Goal: Information Seeking & Learning: Learn about a topic

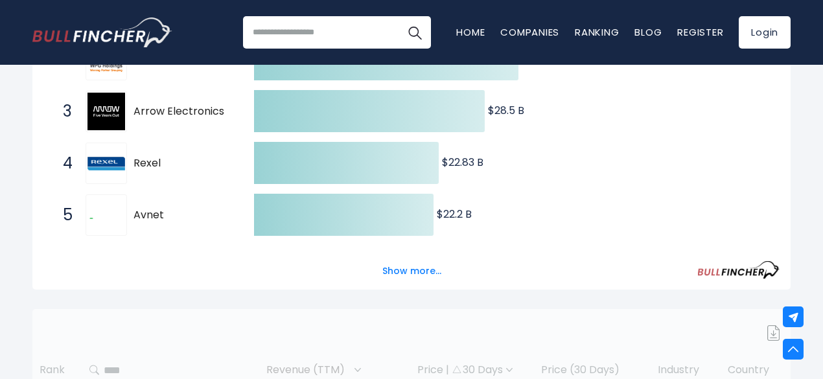
scroll to position [327, 0]
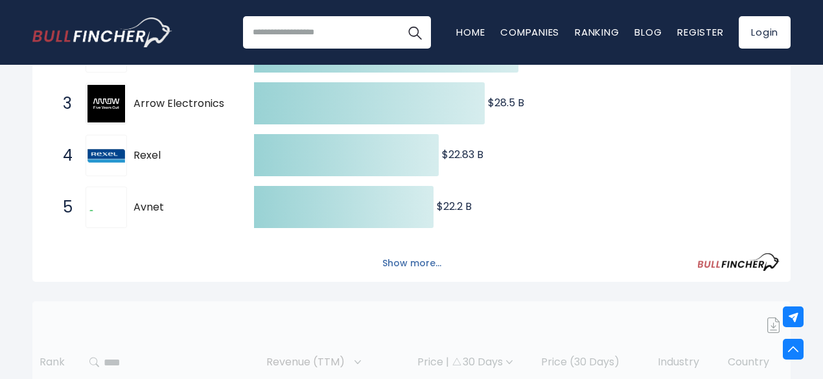
click at [390, 266] on button "Show more..." at bounding box center [412, 263] width 75 height 21
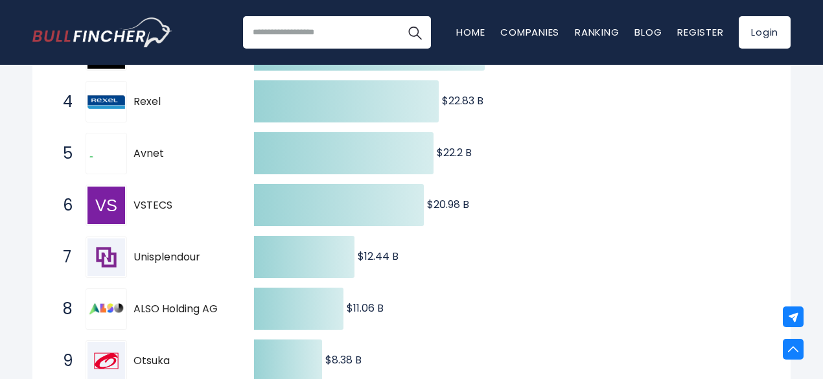
scroll to position [381, 0]
drag, startPoint x: 132, startPoint y: 259, endPoint x: 194, endPoint y: 259, distance: 62.9
click at [194, 259] on div "7 Unisplendour 000938.SZ" at bounding box center [143, 256] width 175 height 41
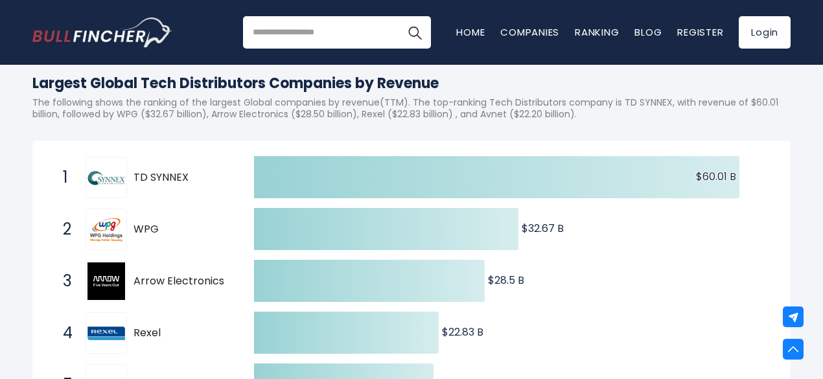
scroll to position [0, 0]
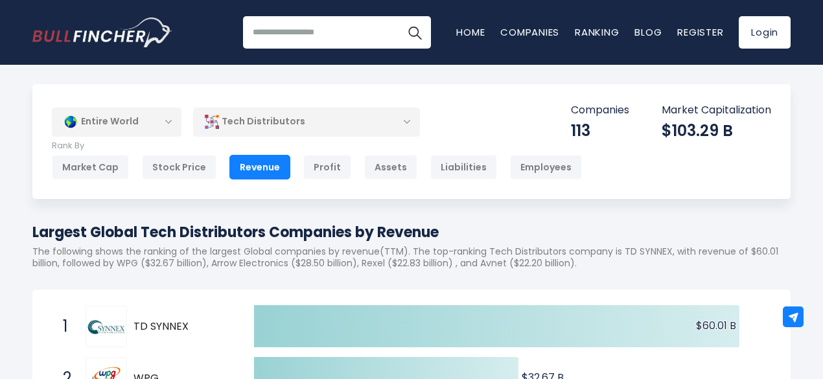
click at [171, 120] on div "Entire World" at bounding box center [117, 122] width 130 height 30
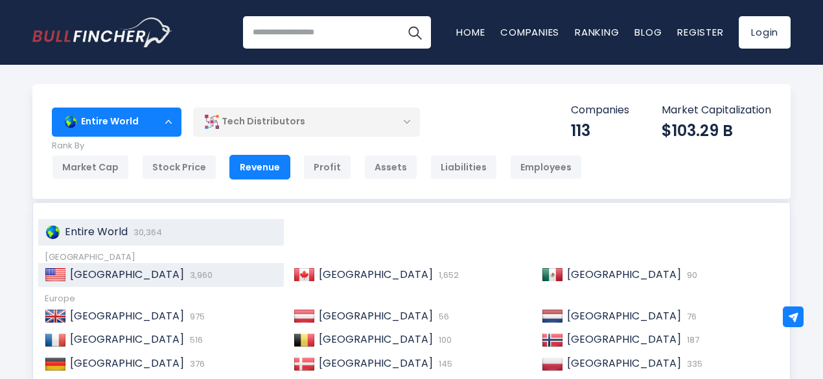
click at [167, 279] on div "United States 3,960" at bounding box center [171, 275] width 211 height 14
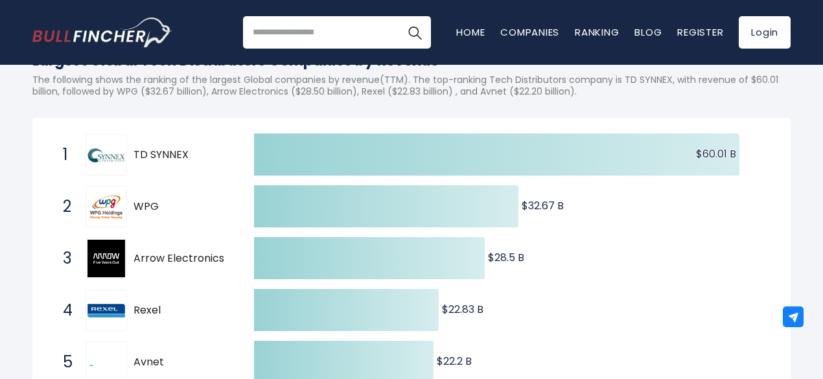
scroll to position [170, 0]
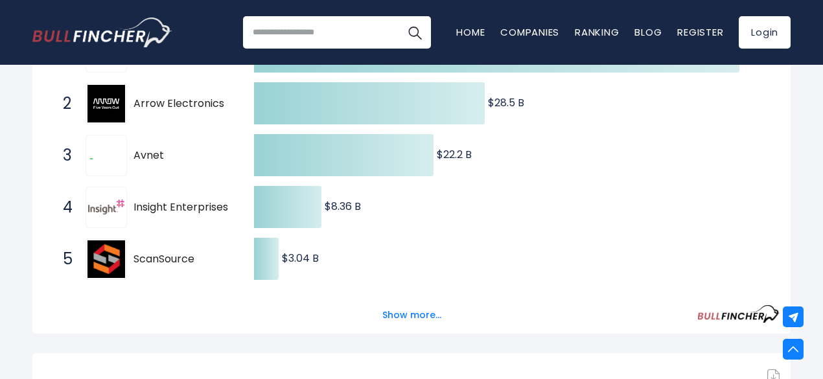
scroll to position [294, 0]
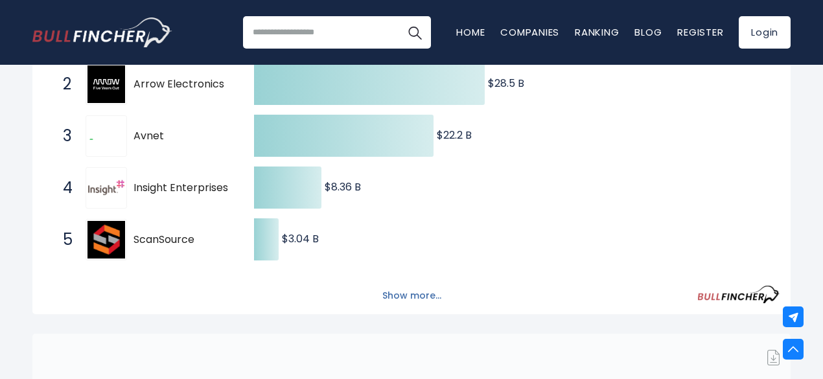
click at [393, 305] on button "Show more..." at bounding box center [412, 295] width 75 height 21
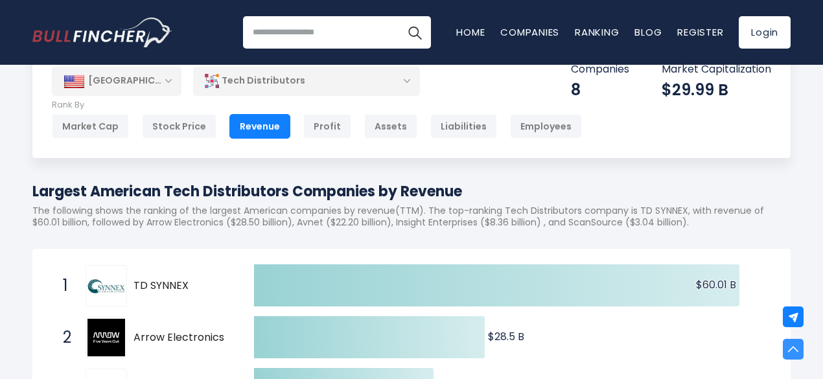
scroll to position [0, 0]
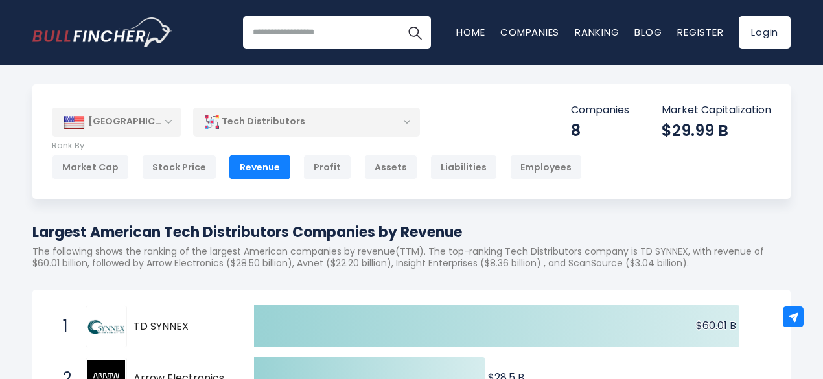
click at [126, 117] on div "[GEOGRAPHIC_DATA]" at bounding box center [117, 122] width 130 height 29
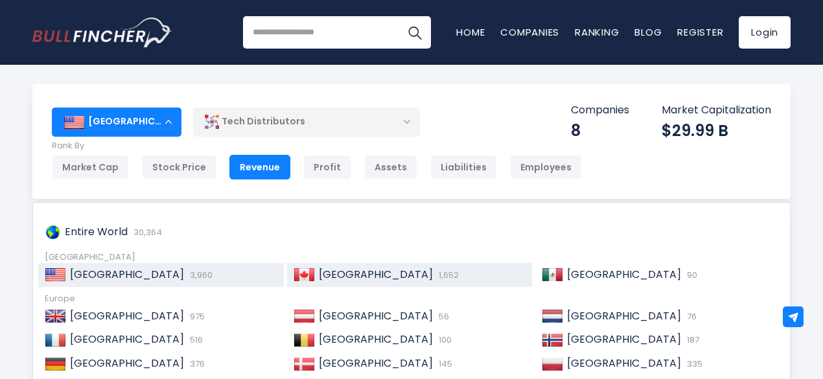
click at [435, 274] on span "1,652" at bounding box center [446, 275] width 23 height 12
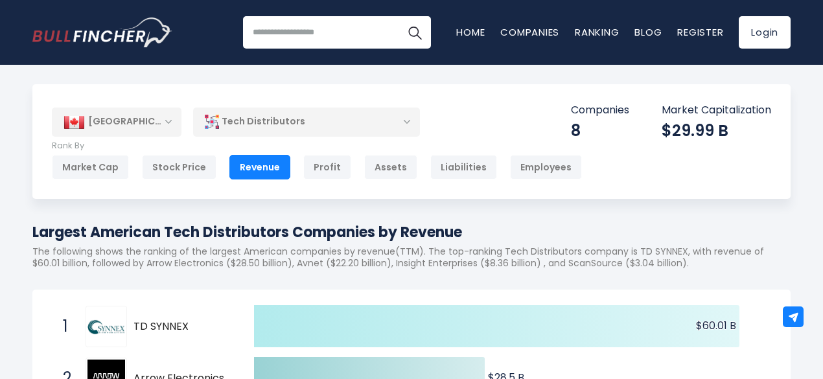
scroll to position [73, 0]
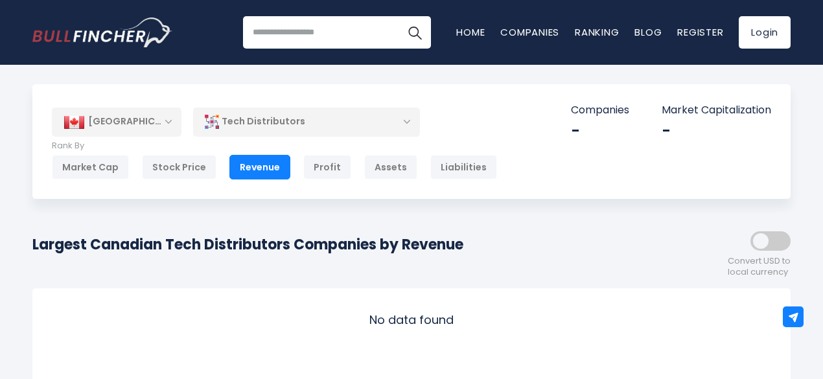
click at [149, 109] on div "[GEOGRAPHIC_DATA]" at bounding box center [117, 122] width 130 height 29
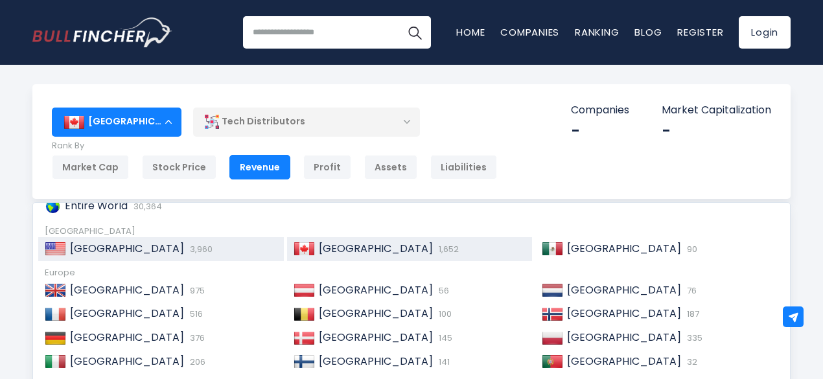
scroll to position [25, 0]
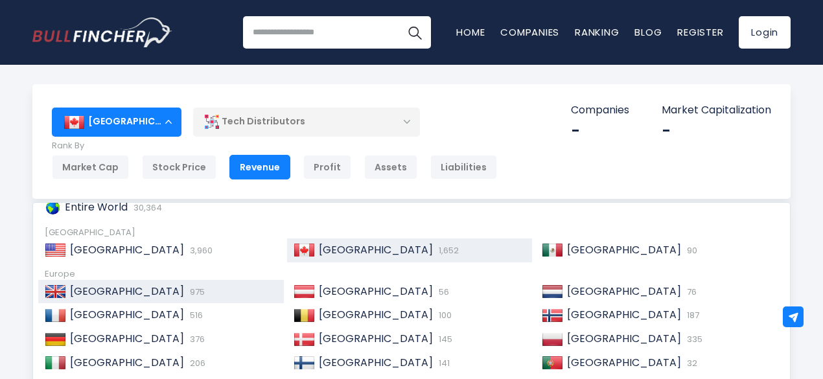
click at [154, 283] on div "[GEOGRAPHIC_DATA] 975" at bounding box center [161, 292] width 246 height 24
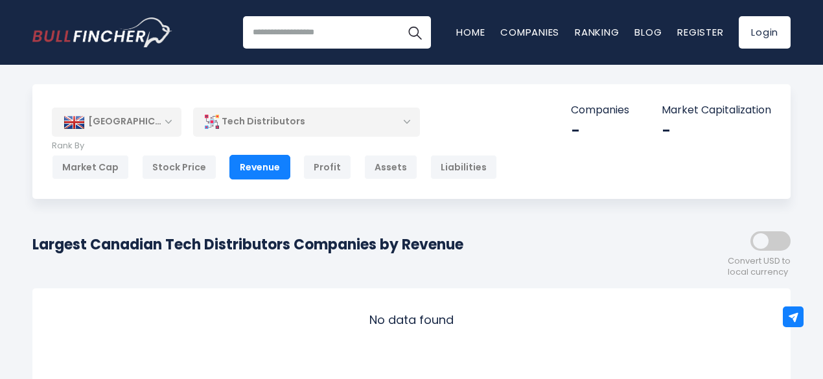
scroll to position [76, 0]
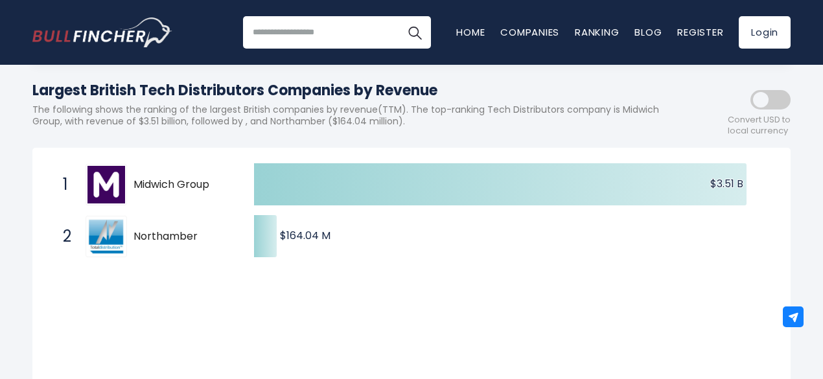
scroll to position [143, 0]
